Goal: Task Accomplishment & Management: Use online tool/utility

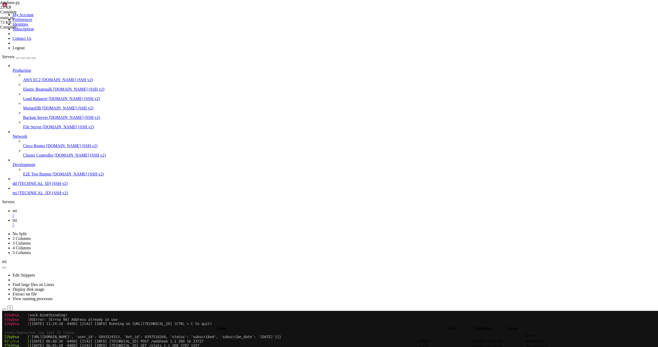
scroll to position [440, 0]
click at [92, 218] on link "mi " at bounding box center [334, 222] width 643 height 9
click at [11, 347] on span " task" at bounding box center [7, 353] width 8 height 4
type input "/root/LinkQuest/task"
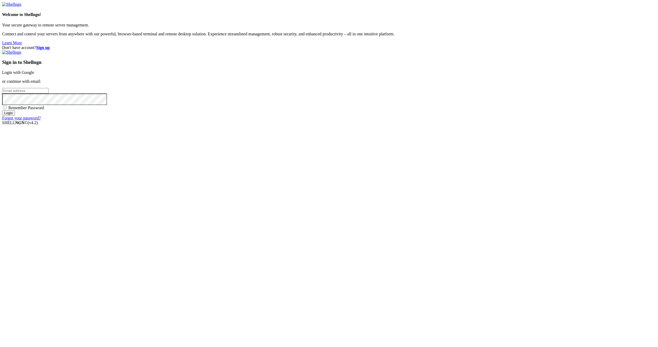
click at [34, 75] on link "Login with Google" at bounding box center [18, 72] width 32 height 4
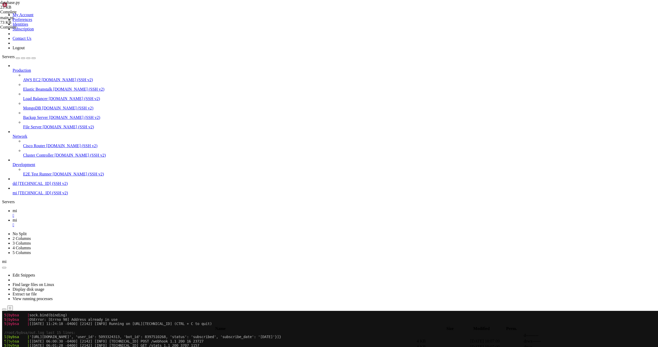
scroll to position [440, 0]
click at [90, 347] on td " task" at bounding box center [210, 352] width 415 height 5
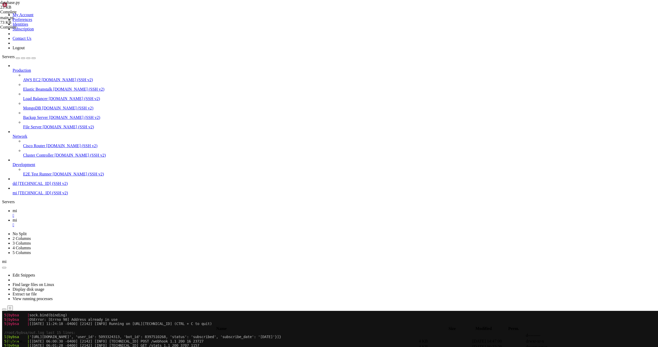
type input "/root/LinkQuest/task"
drag, startPoint x: 447, startPoint y: 50, endPoint x: 439, endPoint y: 53, distance: 8.7
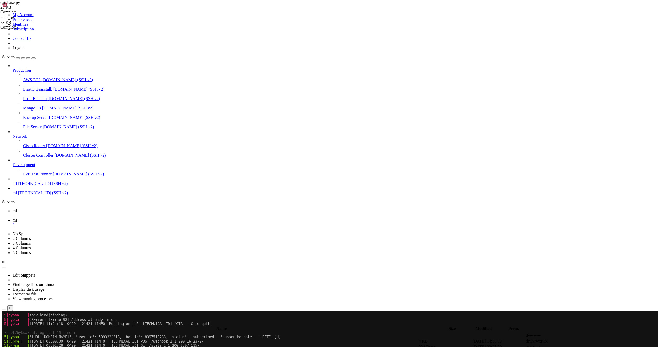
drag, startPoint x: 545, startPoint y: 258, endPoint x: 496, endPoint y: 239, distance: 52.6
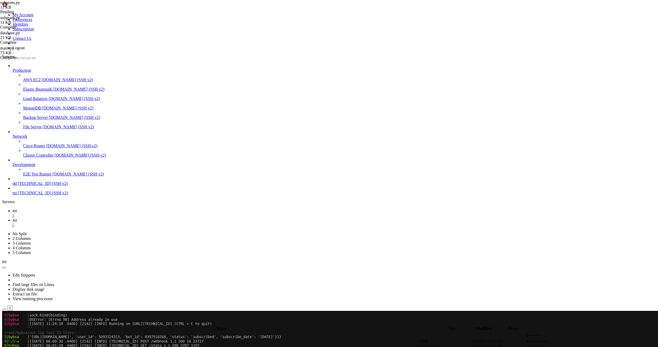
type textarea "return round(commission, 2)"
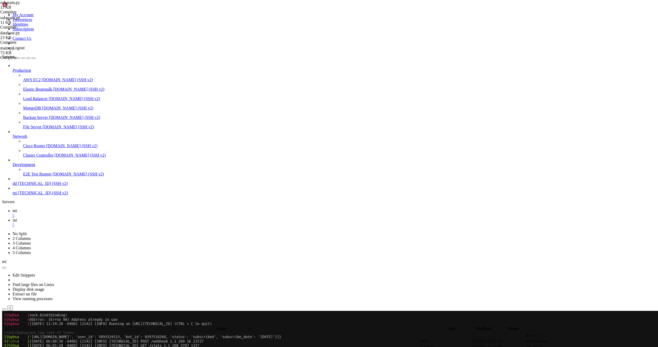
type textarea "print(f"SubGram API request data: {data}")"
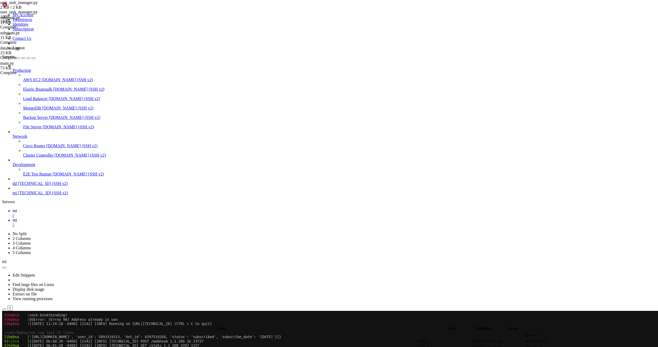
type textarea ""channel_id": t.get("channel_id"),"
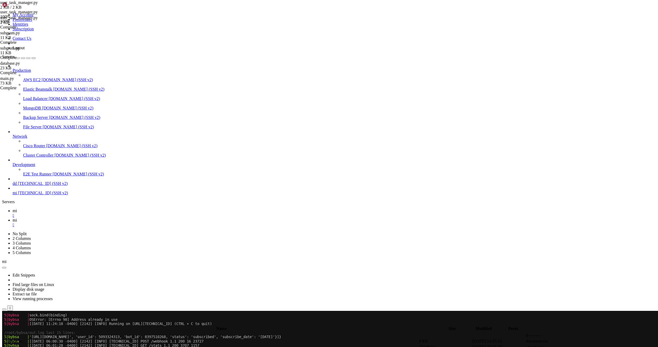
type textarea "return None"
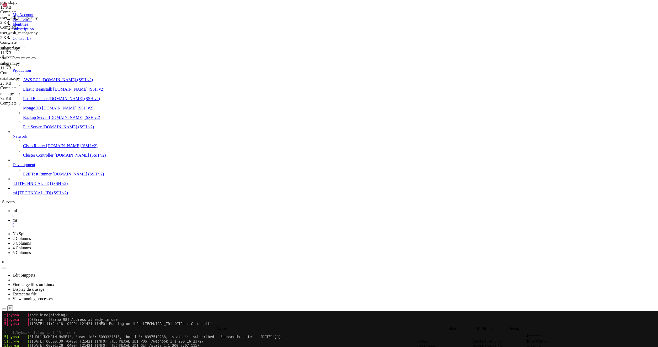
click at [71, 209] on link "mi " at bounding box center [334, 213] width 643 height 9
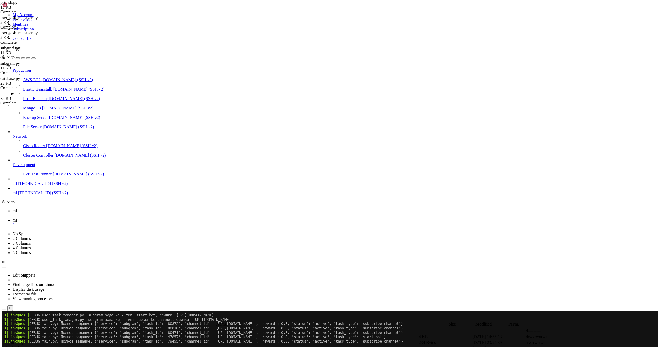
scroll to position [933, 0]
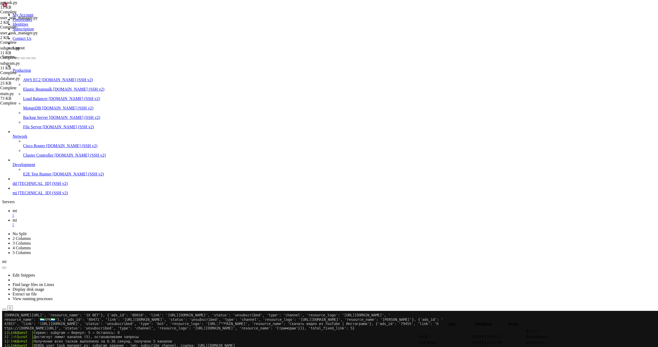
drag, startPoint x: 74, startPoint y: 544, endPoint x: 123, endPoint y: 547, distance: 49.7
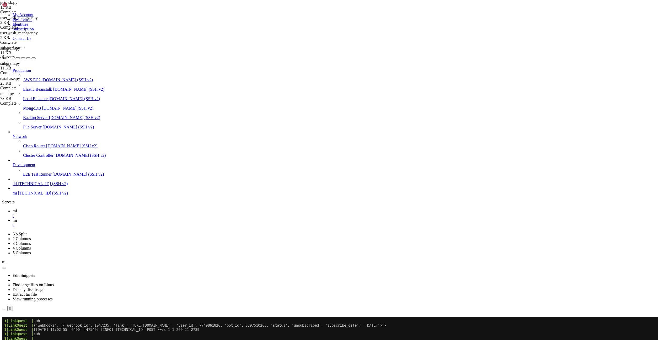
scroll to position [1944, 0]
